Goal: Task Accomplishment & Management: Use online tool/utility

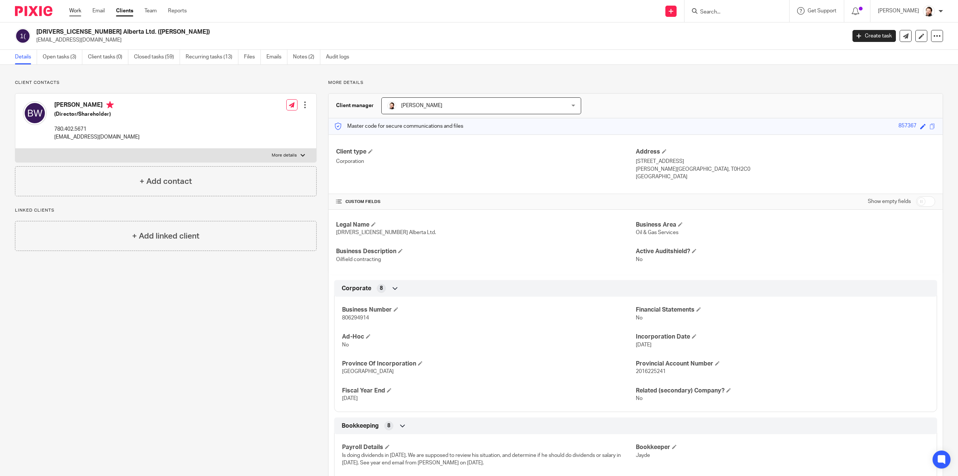
click at [72, 7] on link "Work" at bounding box center [75, 10] width 12 height 7
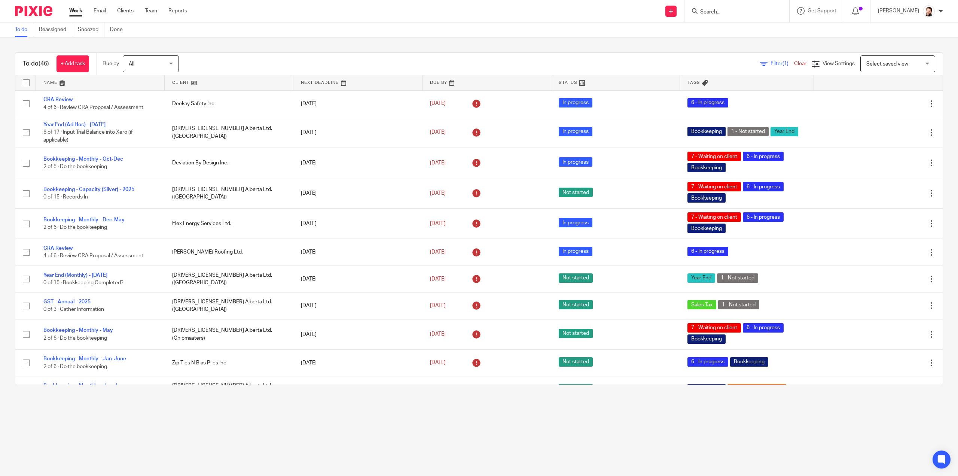
click at [760, 66] on div "Filter (1) Clear" at bounding box center [786, 64] width 52 height 8
click at [771, 64] on span "Filter (1)" at bounding box center [783, 63] width 24 height 5
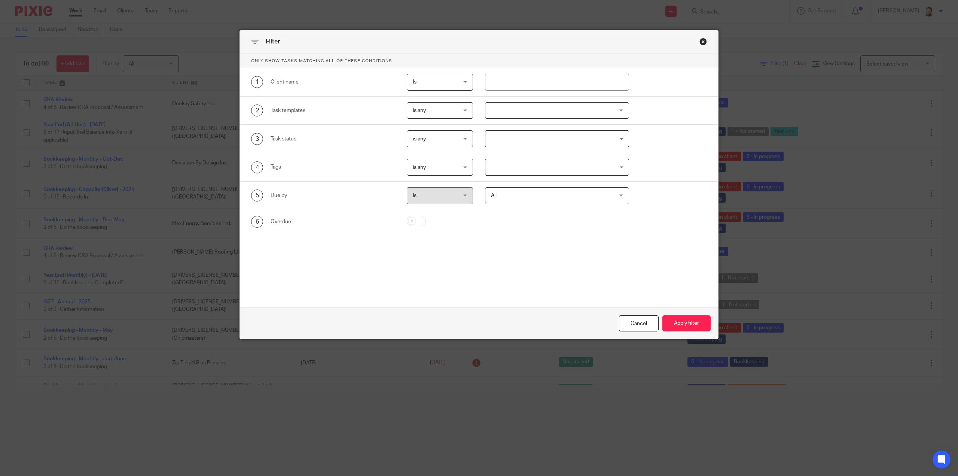
click at [534, 109] on div at bounding box center [557, 110] width 144 height 17
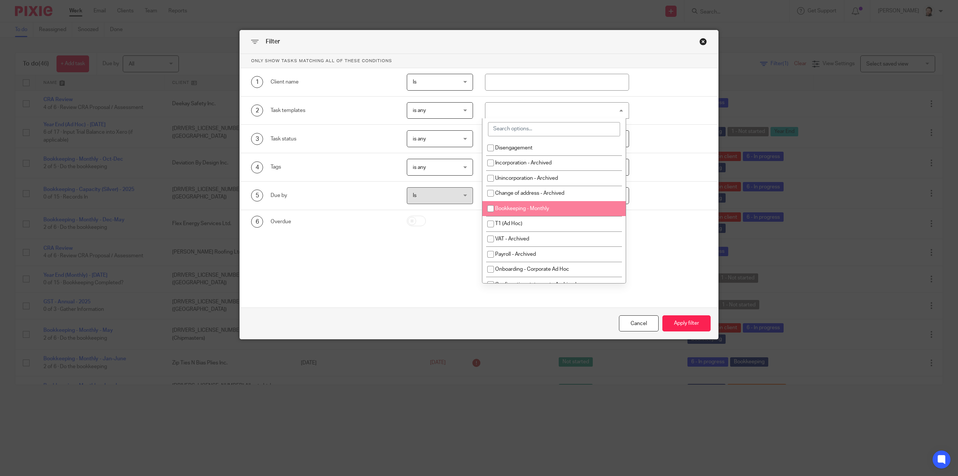
click at [511, 204] on li "Bookkeeping - Monthly" at bounding box center [553, 208] width 143 height 15
checkbox input "true"
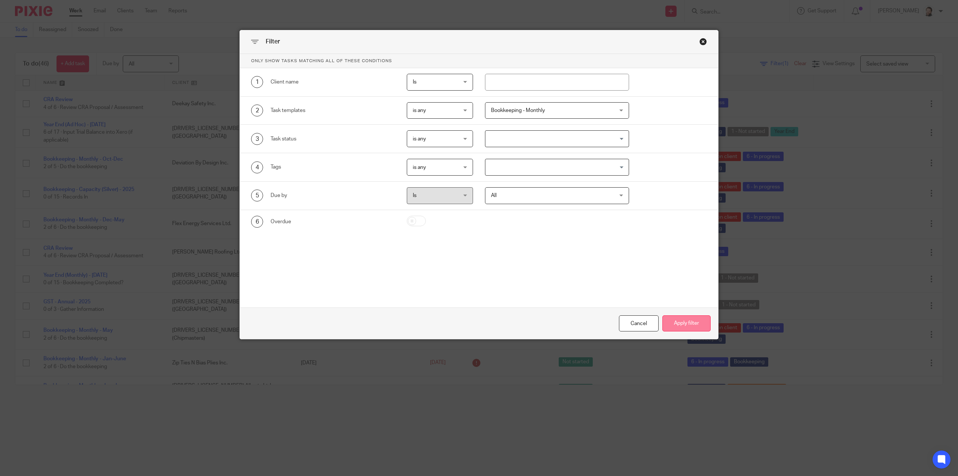
click at [687, 324] on button "Apply filter" at bounding box center [686, 323] width 48 height 16
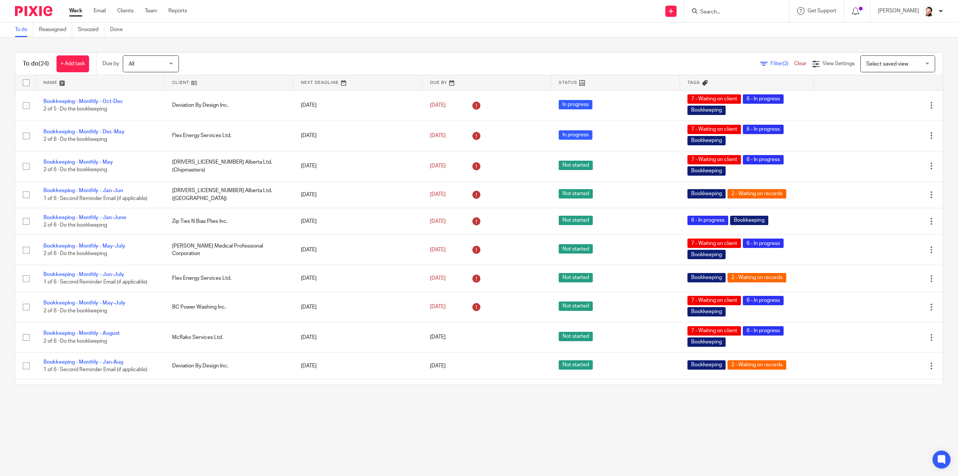
click at [180, 86] on link at bounding box center [229, 82] width 129 height 15
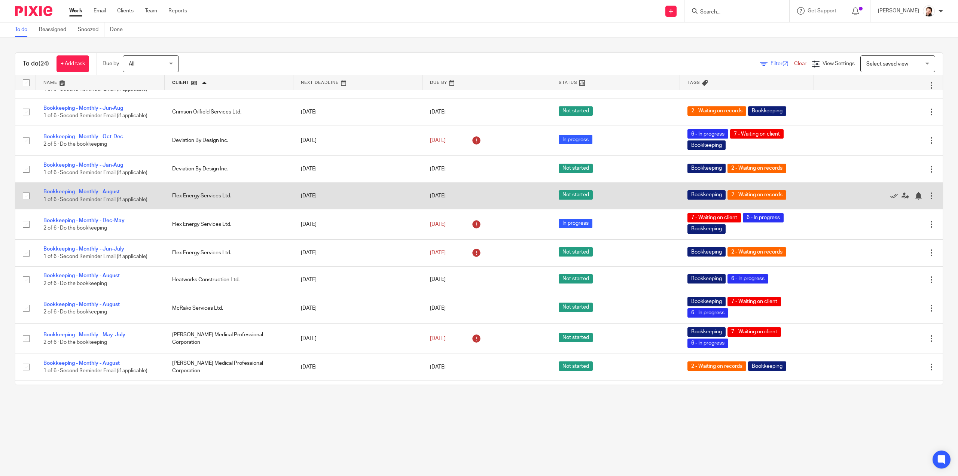
scroll to position [369, 0]
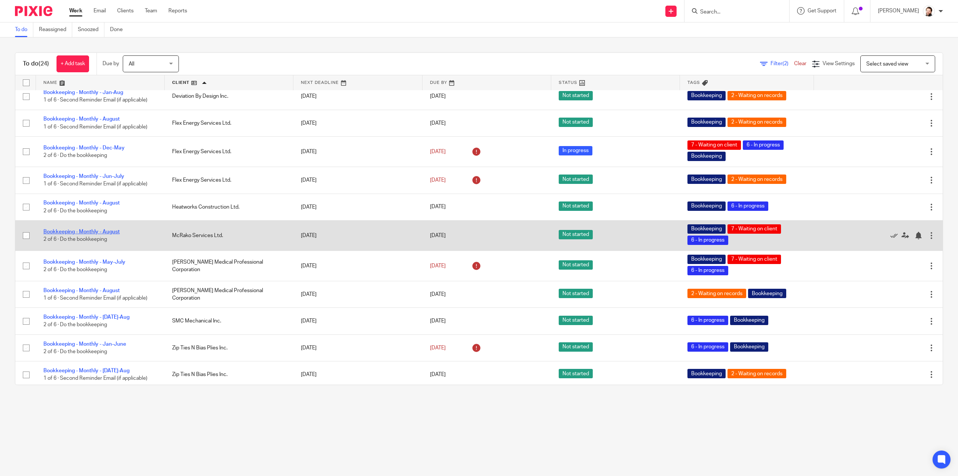
click at [79, 229] on link "Bookkeeping - Monthly - August" at bounding box center [81, 231] width 76 height 5
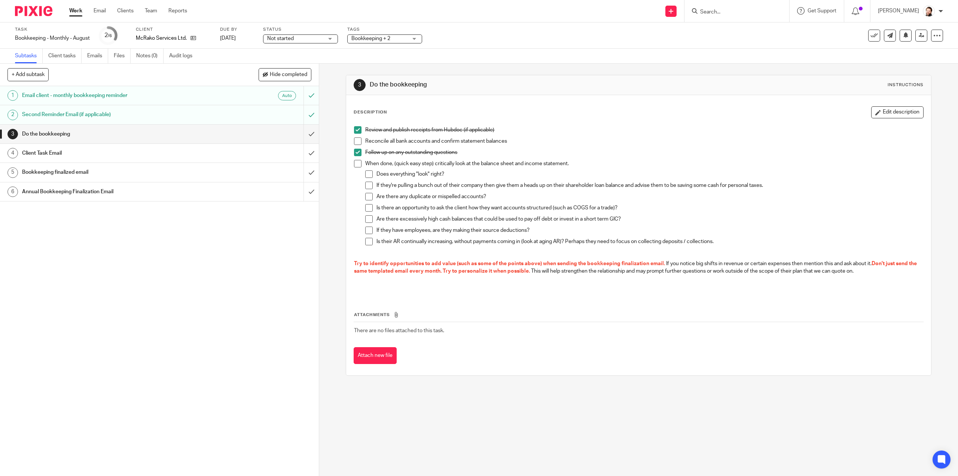
click at [358, 140] on span at bounding box center [357, 140] width 7 height 7
click at [355, 165] on span at bounding box center [357, 163] width 7 height 7
drag, startPoint x: 365, startPoint y: 175, endPoint x: 369, endPoint y: 184, distance: 10.2
click at [365, 175] on span at bounding box center [368, 173] width 7 height 7
click at [369, 184] on span at bounding box center [368, 185] width 7 height 7
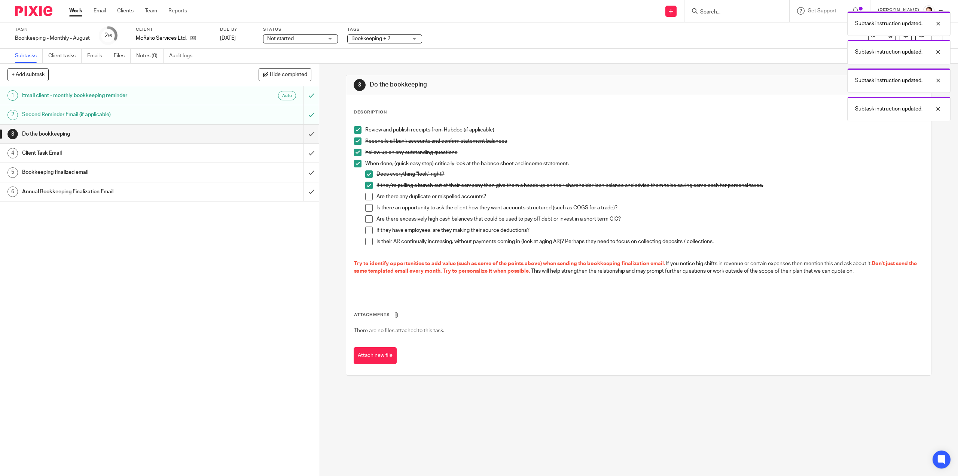
click at [366, 199] on span at bounding box center [368, 196] width 7 height 7
click at [365, 210] on span at bounding box center [368, 207] width 7 height 7
drag, startPoint x: 368, startPoint y: 218, endPoint x: 371, endPoint y: 226, distance: 9.1
click at [368, 218] on span at bounding box center [368, 218] width 7 height 7
click at [365, 241] on span at bounding box center [368, 241] width 7 height 7
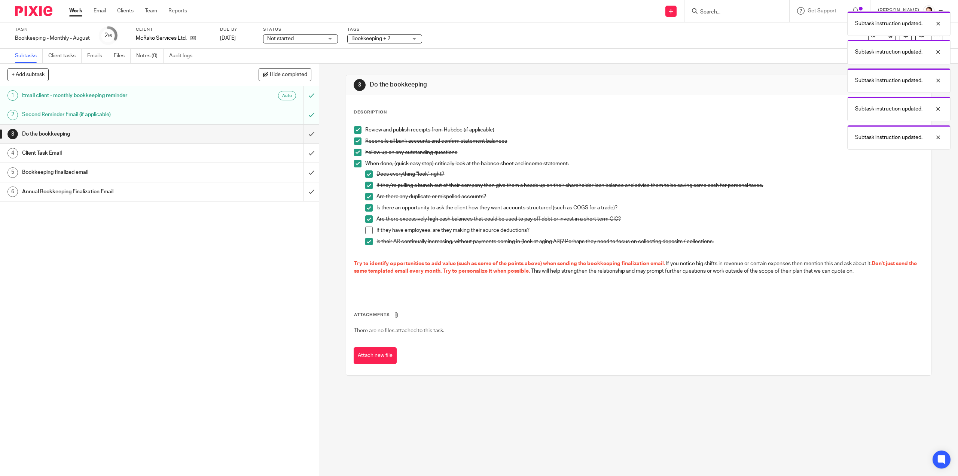
click at [368, 229] on span at bounding box center [368, 229] width 7 height 7
click at [308, 137] on input "submit" at bounding box center [159, 134] width 319 height 19
click at [306, 147] on input "submit" at bounding box center [159, 153] width 319 height 19
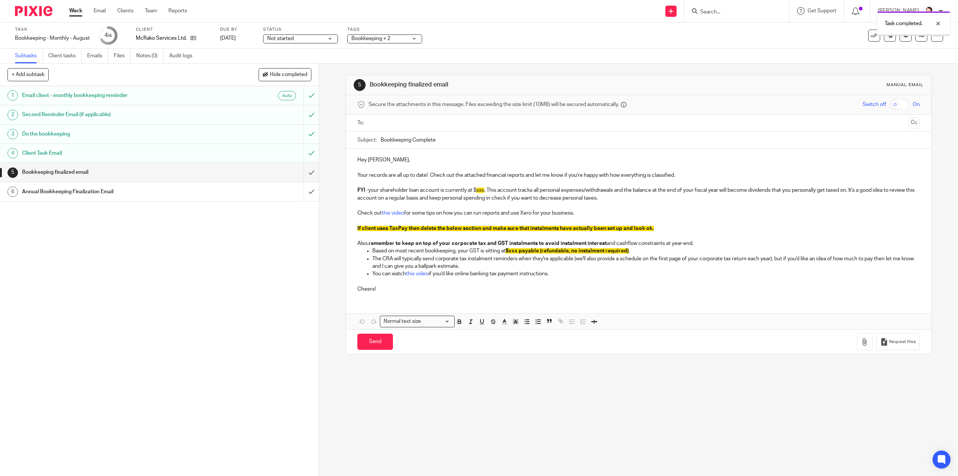
click at [378, 119] on input "text" at bounding box center [638, 123] width 534 height 9
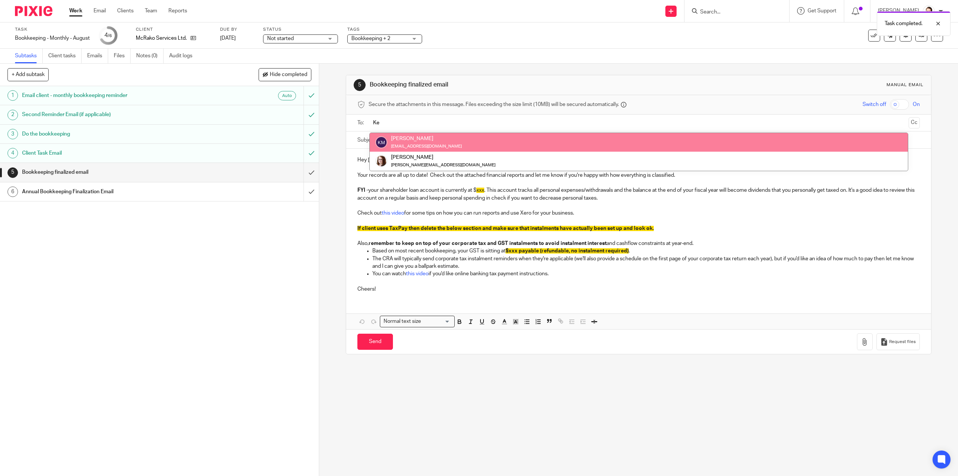
type input "Ke"
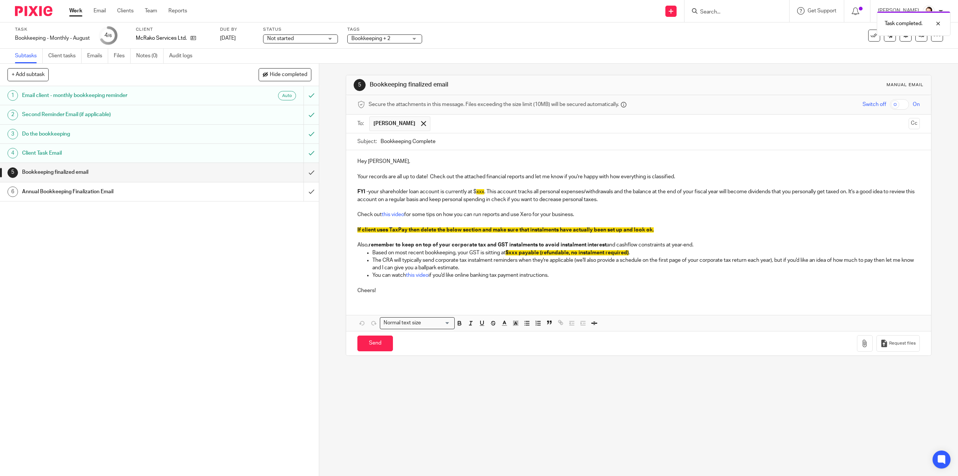
click at [381, 142] on input "Bookkeeping Complete" at bounding box center [650, 141] width 539 height 17
type input "Aug Bookkeeping Complete"
click at [479, 190] on span "xxx" at bounding box center [480, 191] width 8 height 5
click at [515, 325] on icon "button" at bounding box center [515, 325] width 0 height 0
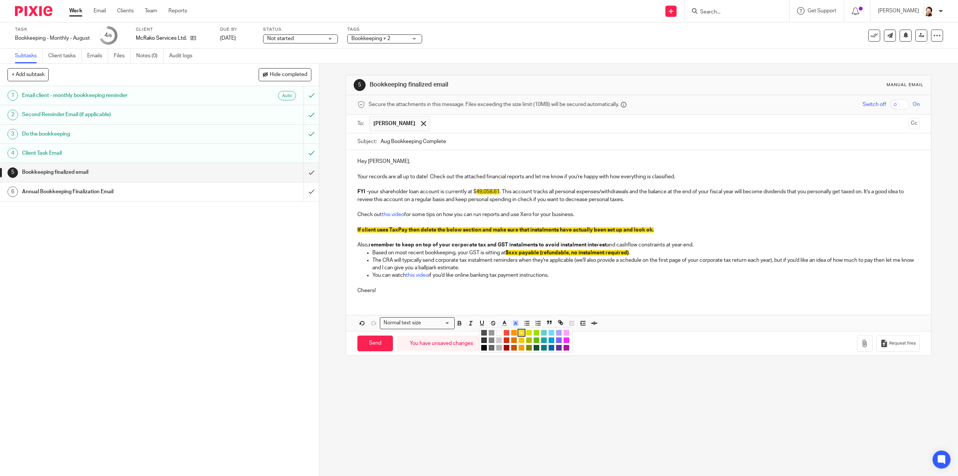
click at [498, 330] on li "color:#FFFFFF" at bounding box center [499, 333] width 6 height 6
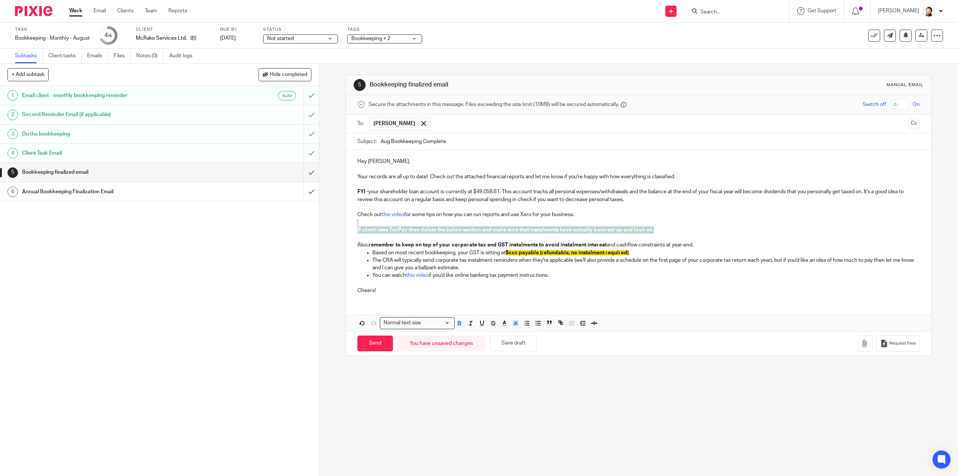
drag, startPoint x: 659, startPoint y: 228, endPoint x: 342, endPoint y: 223, distance: 316.7
click at [342, 223] on div "5 Bookkeeping finalized email Manual email Secure the attachments in this messa…" at bounding box center [638, 270] width 639 height 412
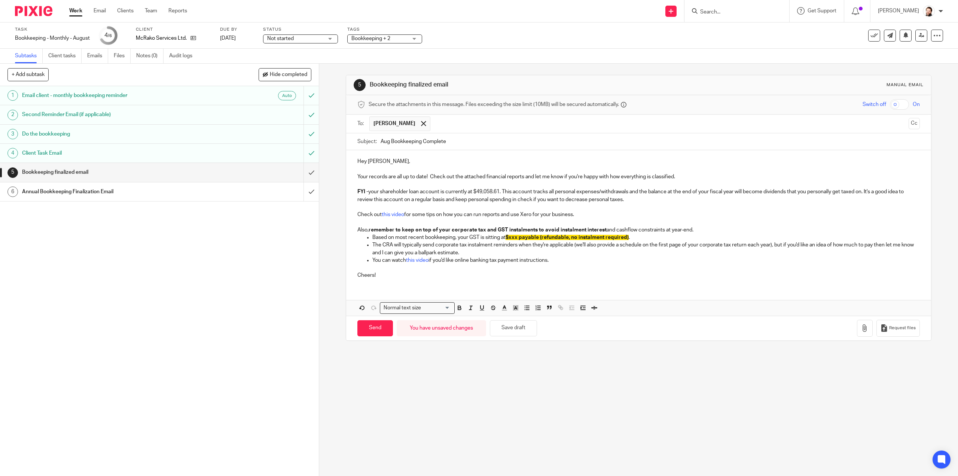
click at [513, 237] on span "$xxx payable (refundable, no instalment required)" at bounding box center [567, 237] width 123 height 5
click at [515, 310] on rect "button" at bounding box center [515, 310] width 0 height 0
click at [497, 316] on li "color:#FFFFFF" at bounding box center [499, 318] width 6 height 6
drag, startPoint x: 193, startPoint y: 41, endPoint x: 211, endPoint y: 28, distance: 21.7
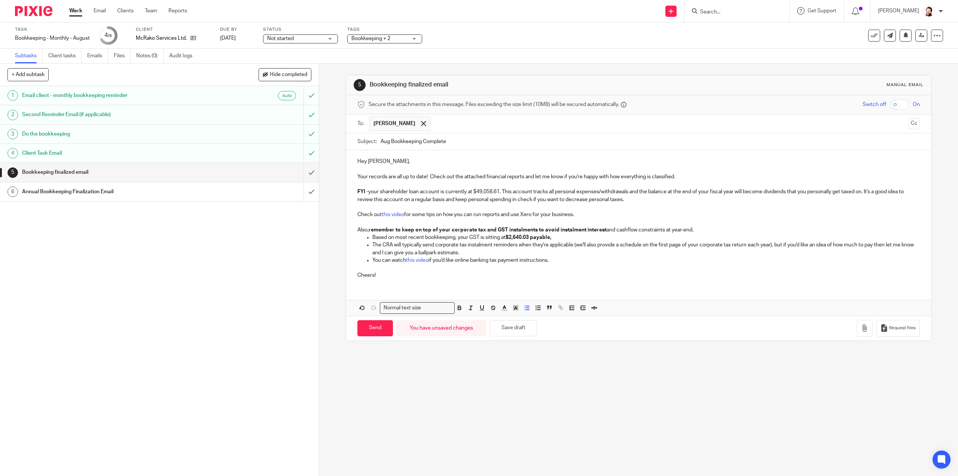
click at [572, 258] on p "You can watch this video if you'd like online banking tax payment instructions." at bounding box center [645, 259] width 547 height 7
drag, startPoint x: 499, startPoint y: 191, endPoint x: 478, endPoint y: 189, distance: 21.4
click at [478, 189] on p "FYI - your shareholder loan account is currently at $49,058.61. This account tr…" at bounding box center [638, 195] width 562 height 15
click at [541, 235] on strong "$2,640.03 payable," at bounding box center [529, 237] width 46 height 5
click at [563, 238] on p "Based on most recent bookkeeping, your GST is sitting at $2,640.03 payable," at bounding box center [645, 237] width 547 height 7
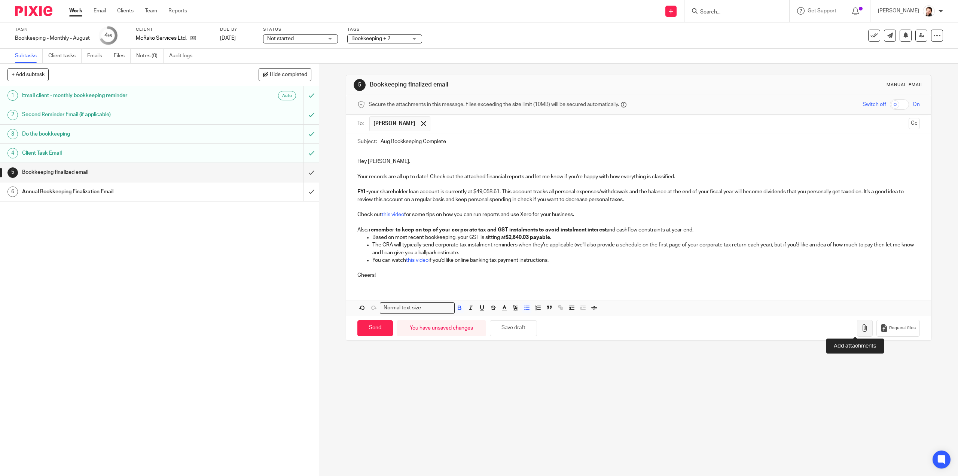
click at [860, 324] on button "button" at bounding box center [865, 328] width 16 height 17
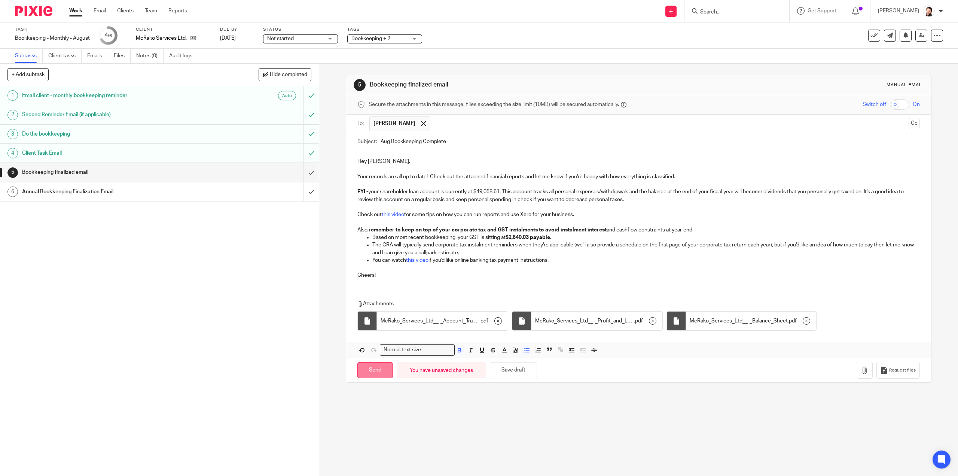
click at [371, 369] on input "Send" at bounding box center [375, 370] width 36 height 16
type input "Sent"
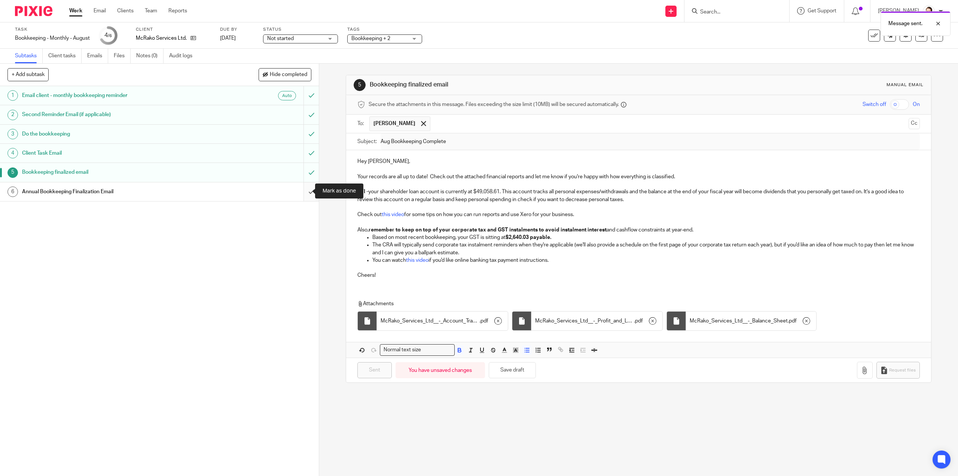
click at [305, 195] on input "submit" at bounding box center [159, 191] width 319 height 19
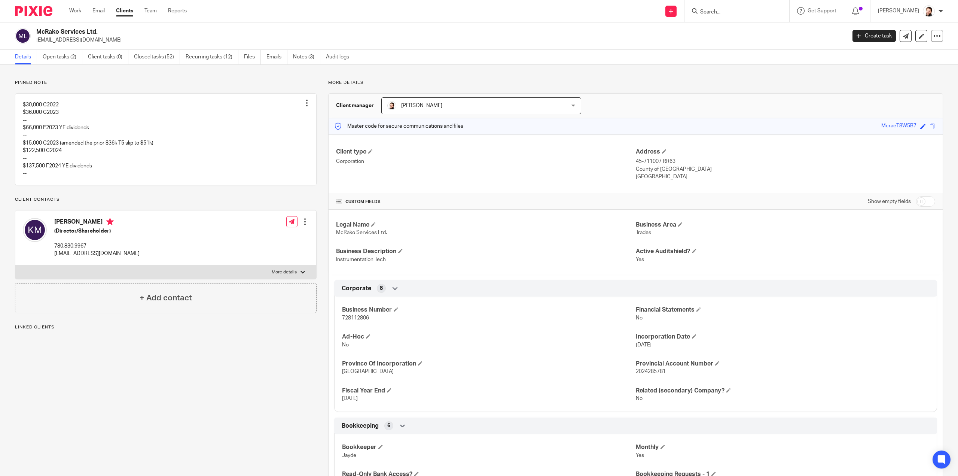
click at [349, 315] on span "728112806" at bounding box center [355, 317] width 27 height 5
copy span "728112806"
